Goal: Book appointment/travel/reservation

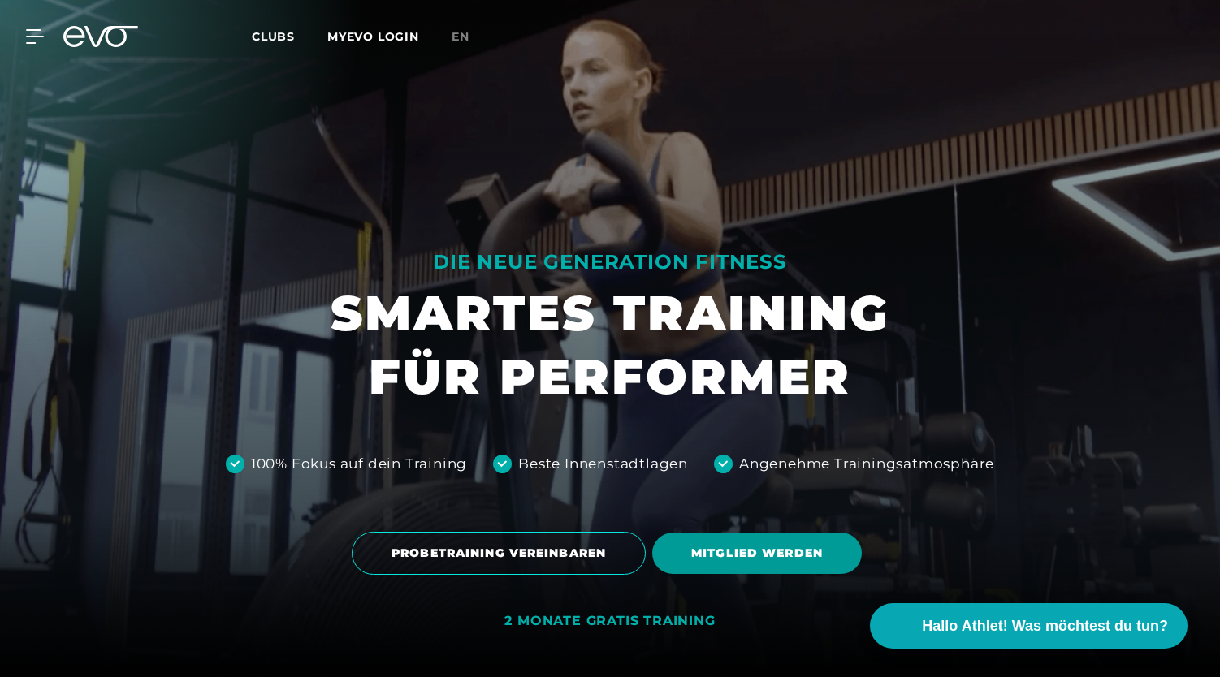
click at [790, 545] on span "MITGLIED WERDEN" at bounding box center [757, 553] width 132 height 17
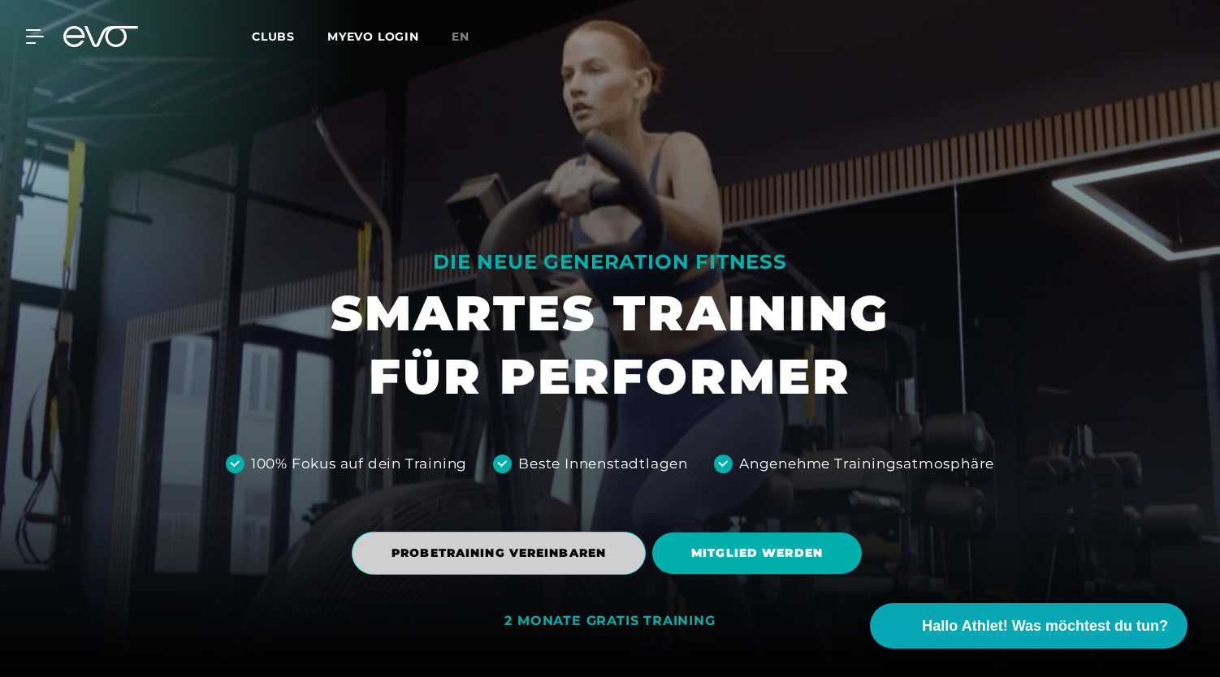
click at [532, 547] on span "PROBETRAINING VEREINBAREN" at bounding box center [499, 553] width 214 height 17
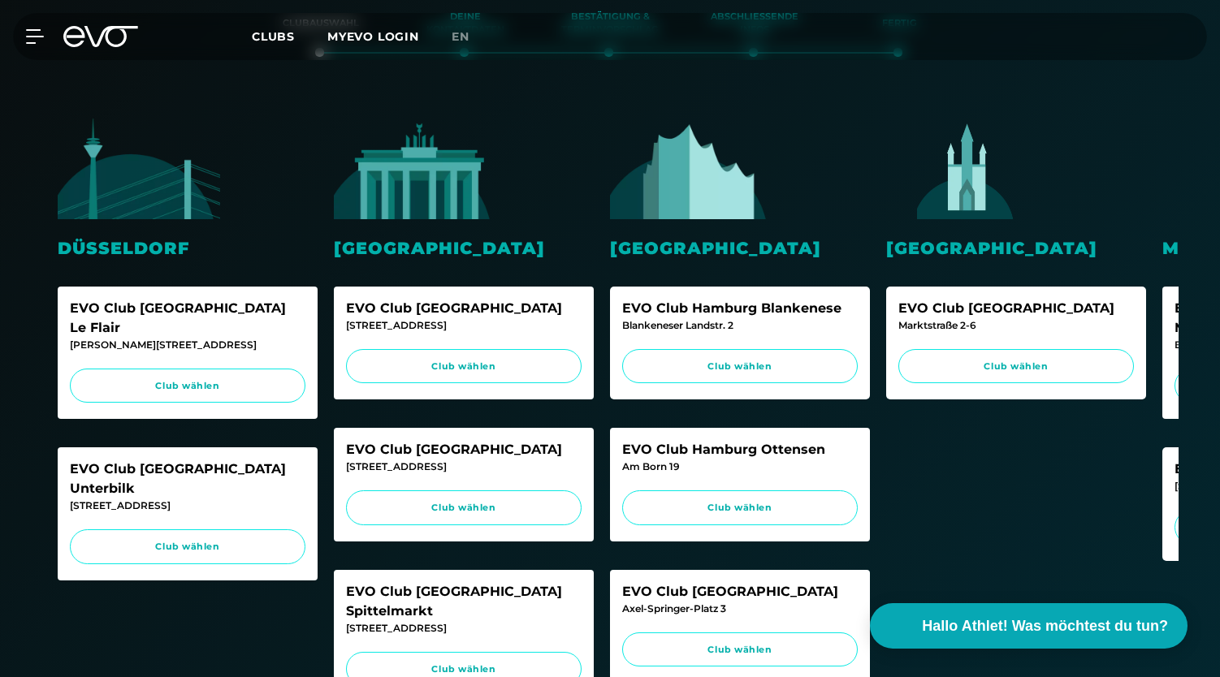
scroll to position [368, 0]
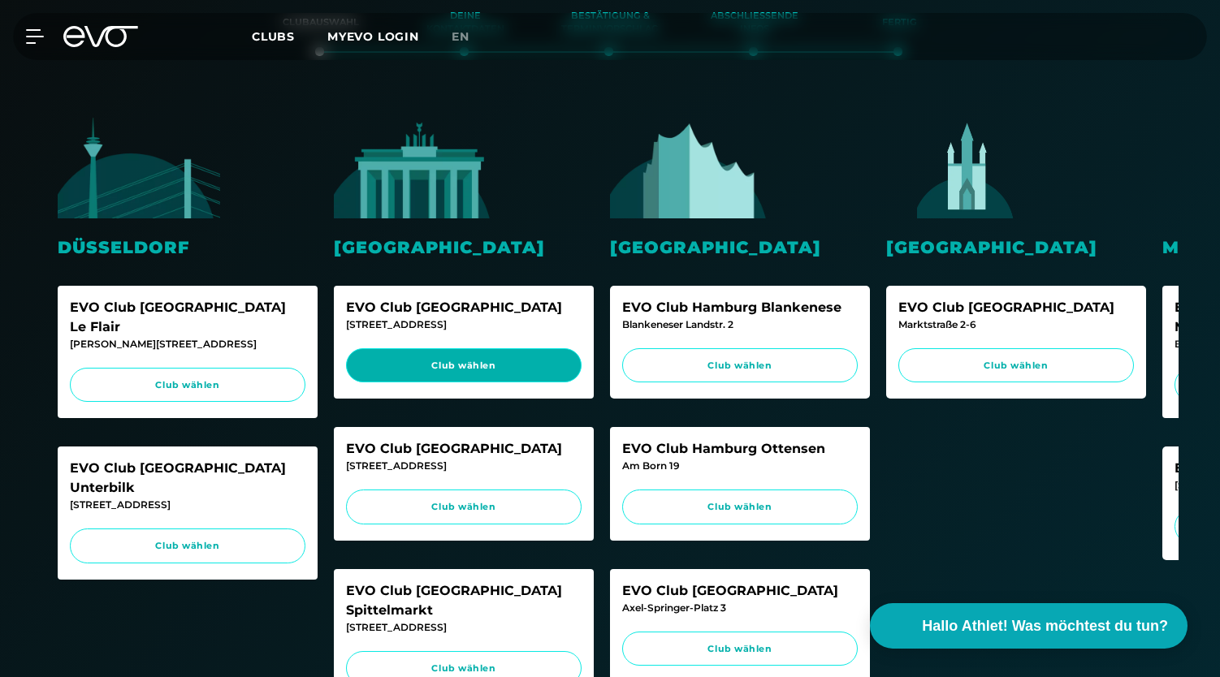
click at [422, 362] on span "Club wählen" at bounding box center [463, 366] width 205 height 14
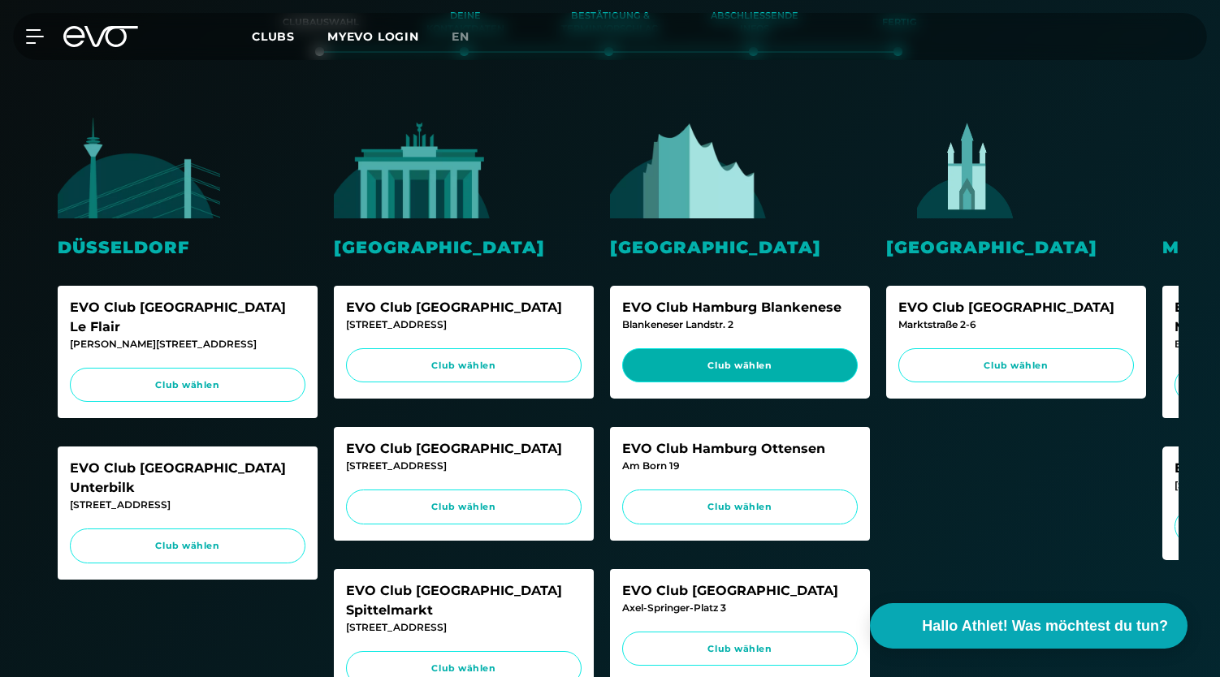
click at [785, 355] on span "Club wählen" at bounding box center [740, 365] width 236 height 35
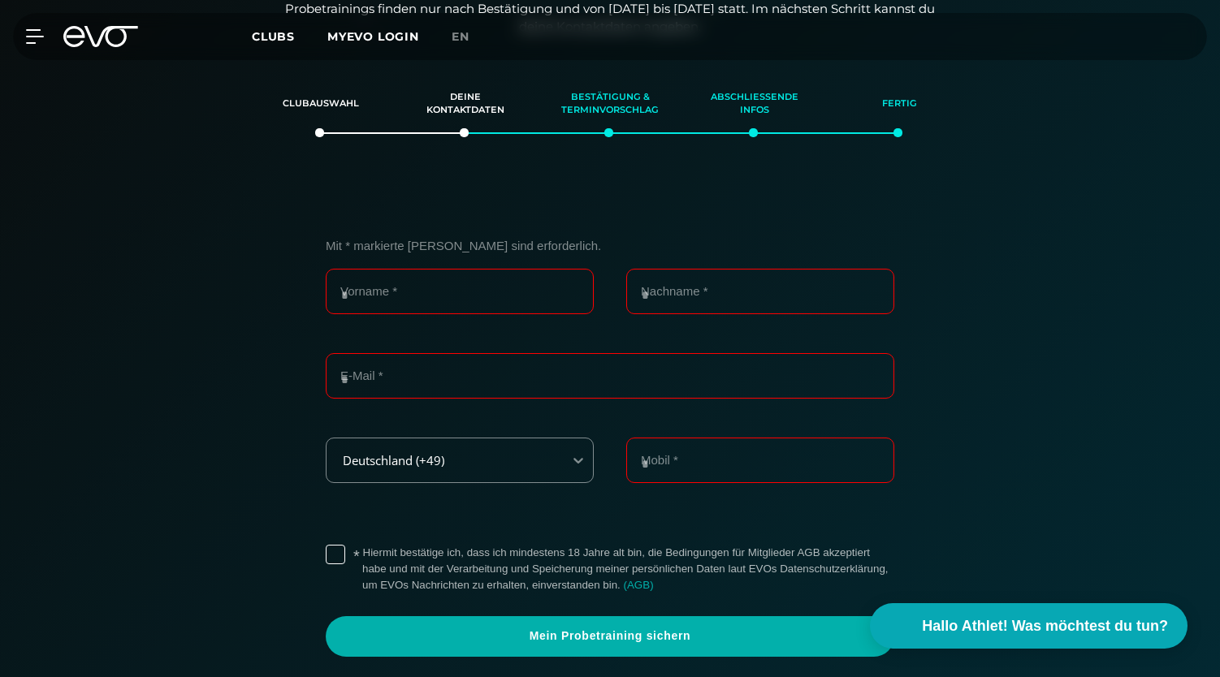
scroll to position [279, 0]
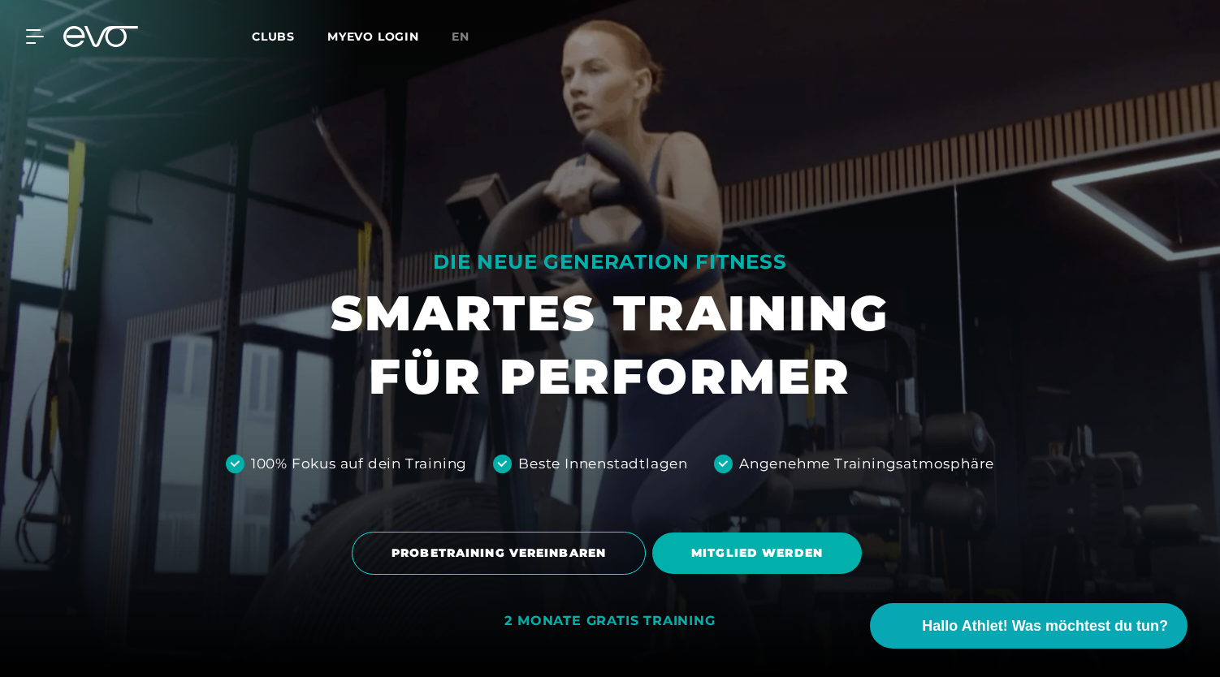
click at [481, 531] on link "PROBETRAINING VEREINBAREN" at bounding box center [502, 553] width 301 height 67
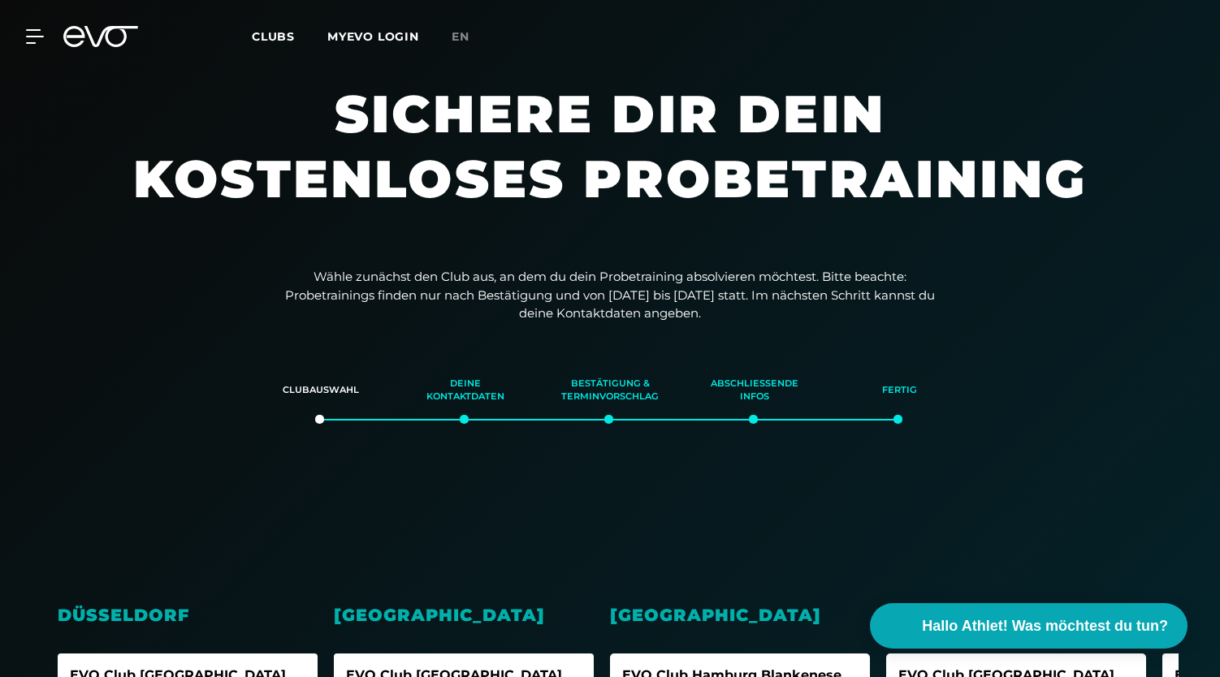
click at [483, 546] on img at bounding box center [415, 536] width 162 height 102
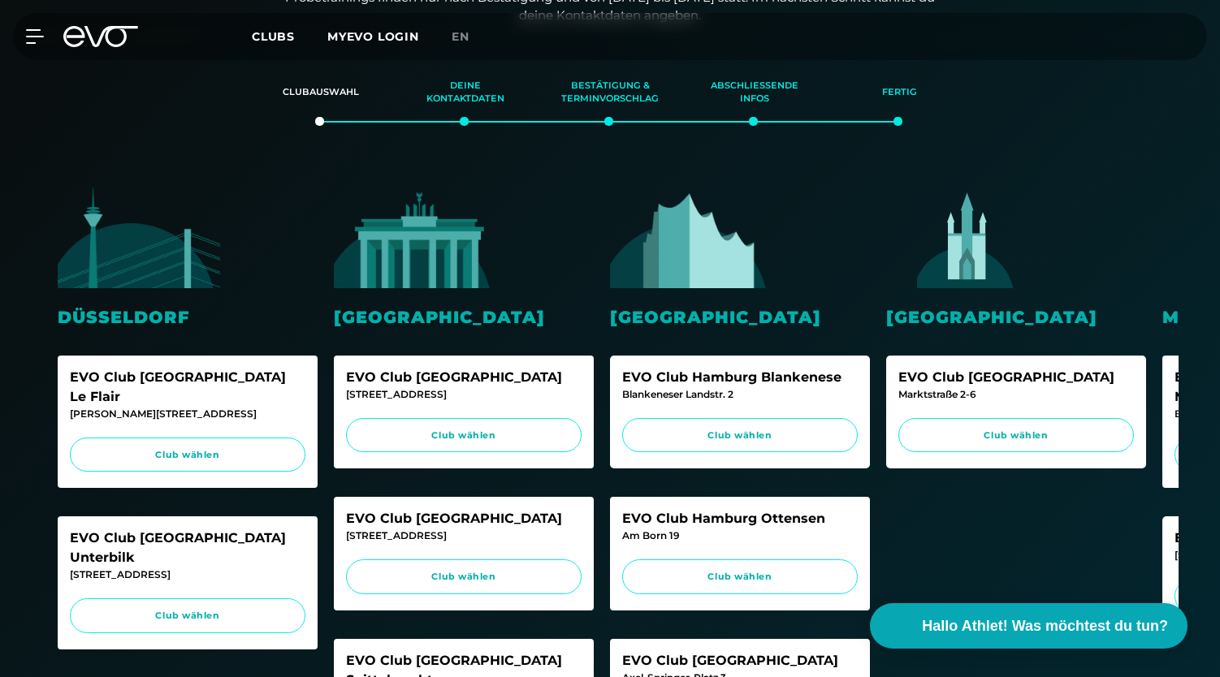
scroll to position [393, 0]
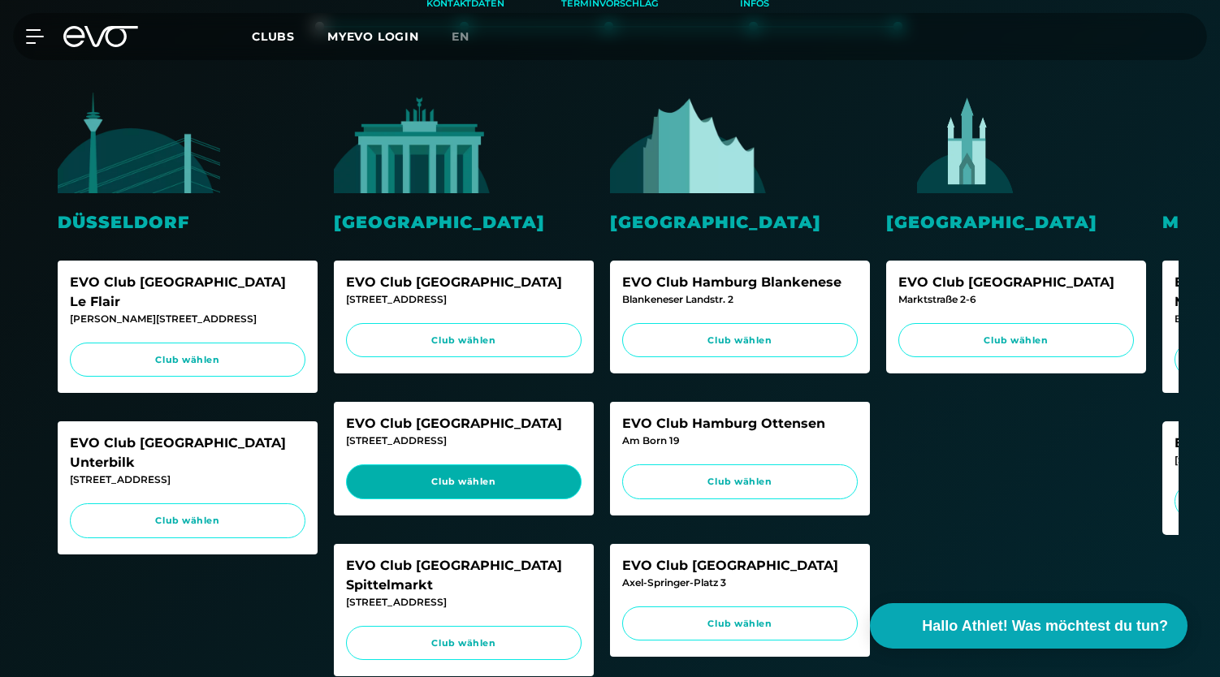
click at [464, 480] on span "Club wählen" at bounding box center [463, 482] width 205 height 14
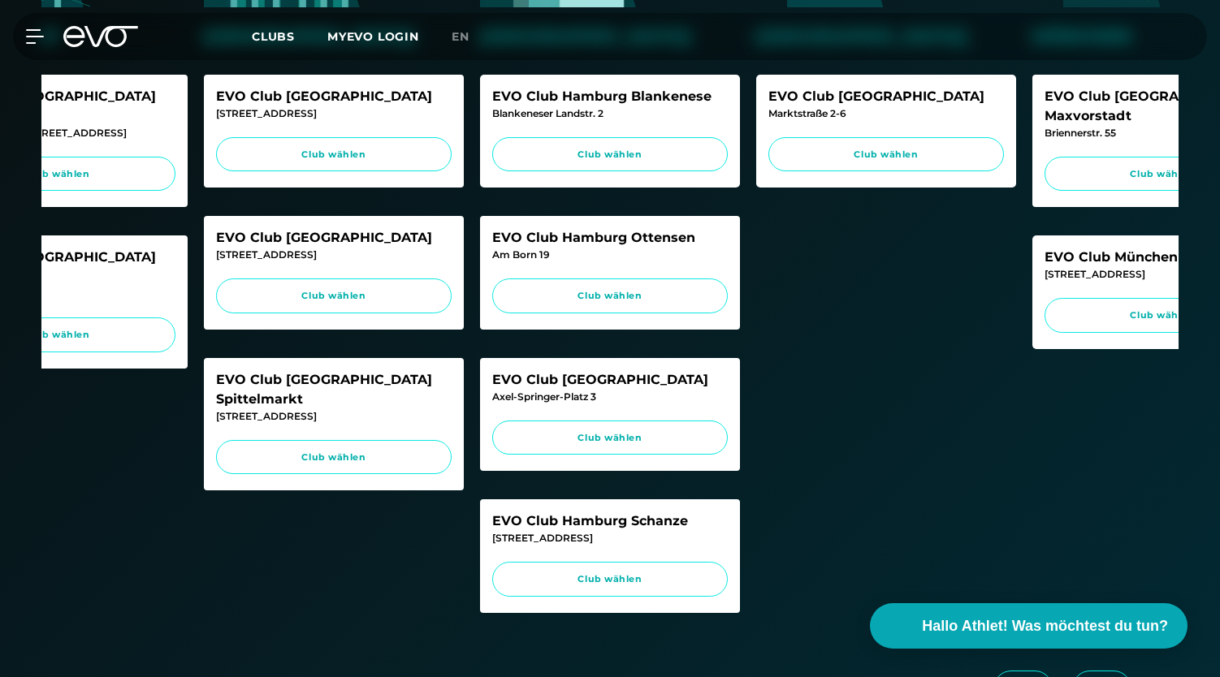
scroll to position [0, 0]
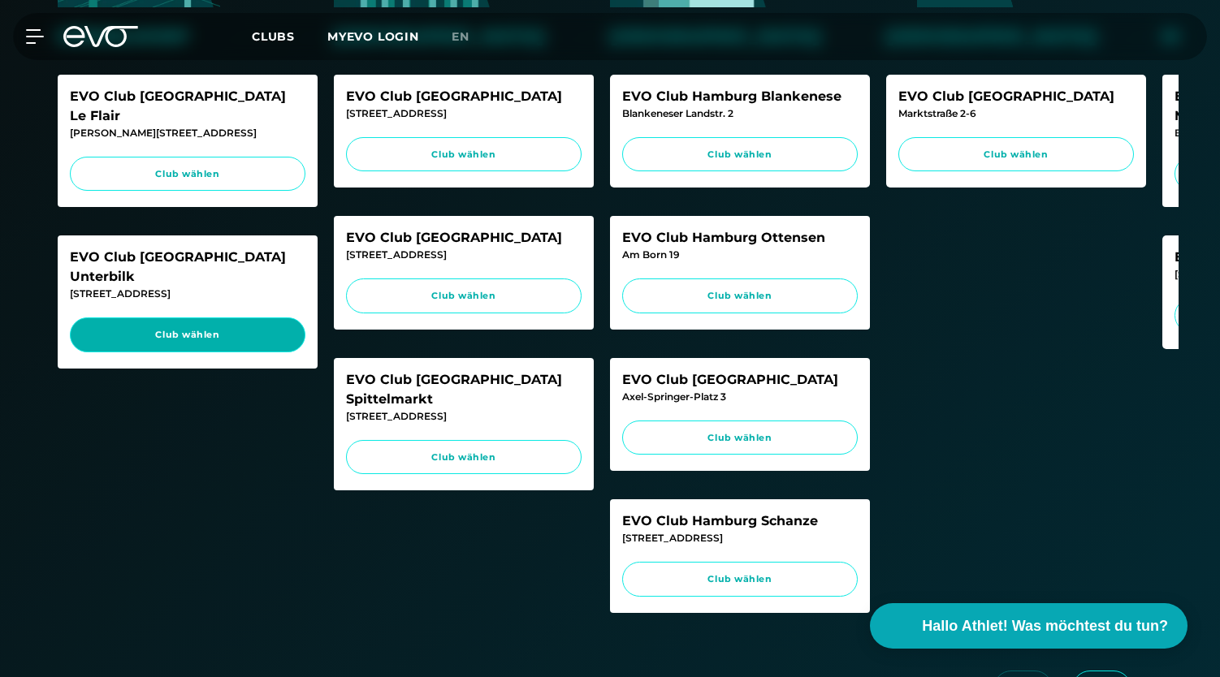
click at [223, 328] on span "Club wählen" at bounding box center [187, 335] width 205 height 14
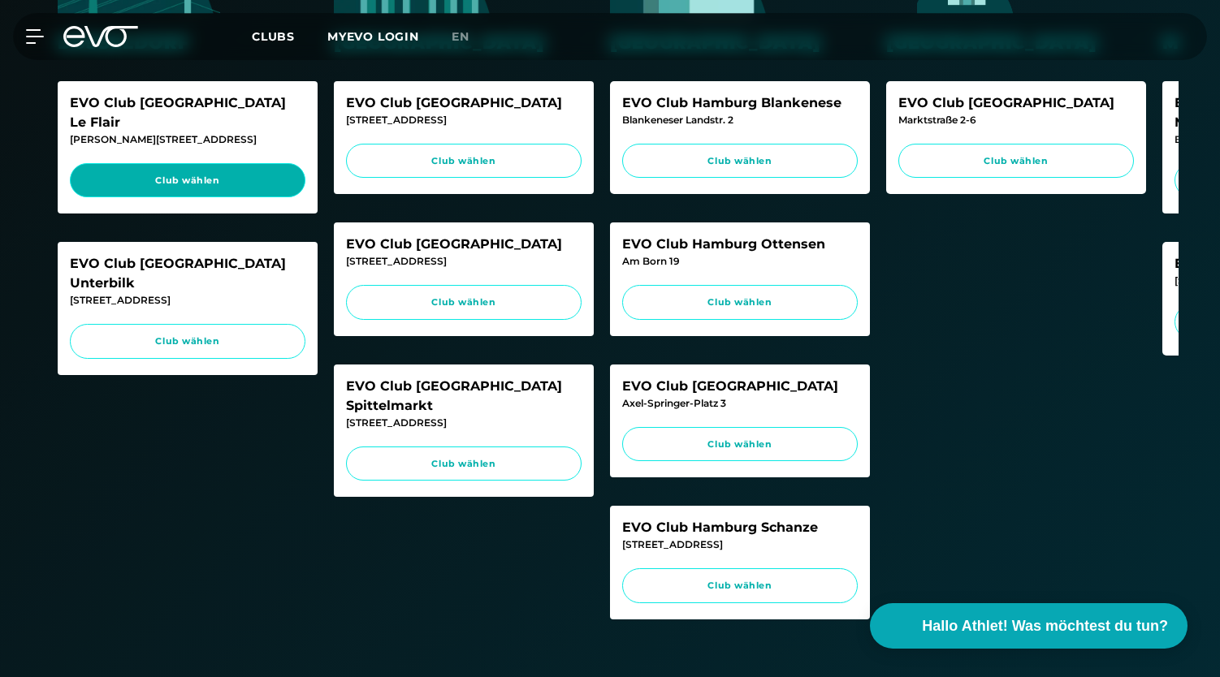
scroll to position [572, 0]
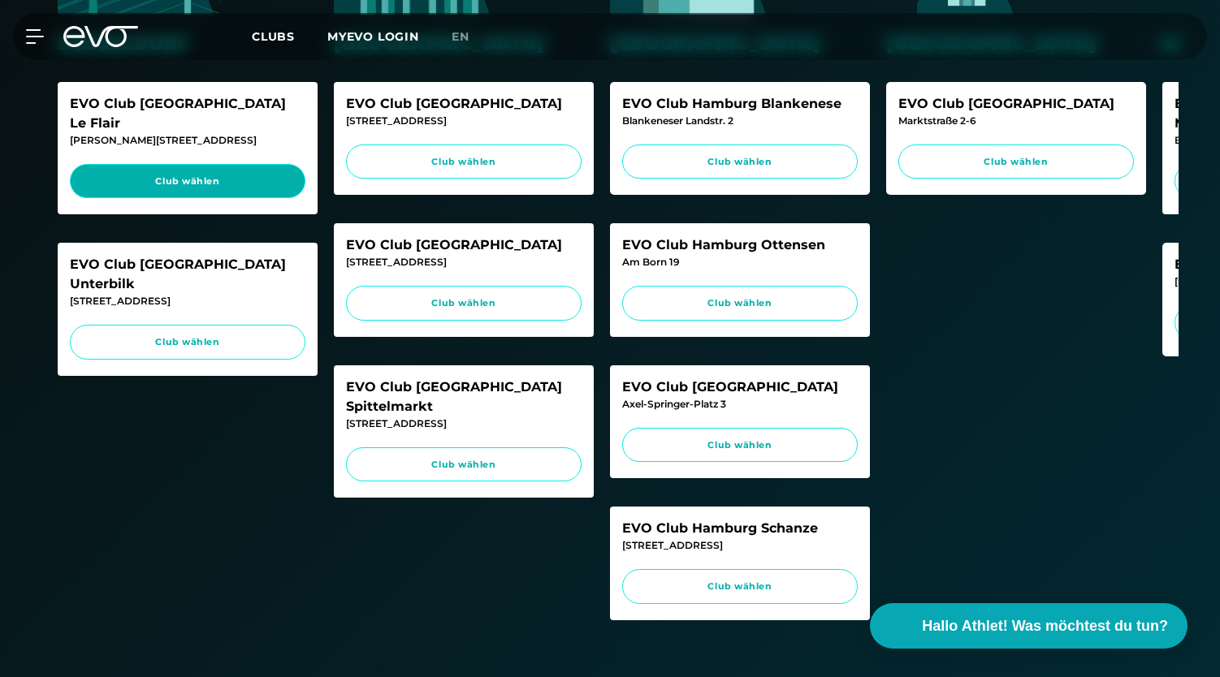
click at [236, 175] on span "Club wählen" at bounding box center [187, 182] width 205 height 14
